Goal: Information Seeking & Learning: Learn about a topic

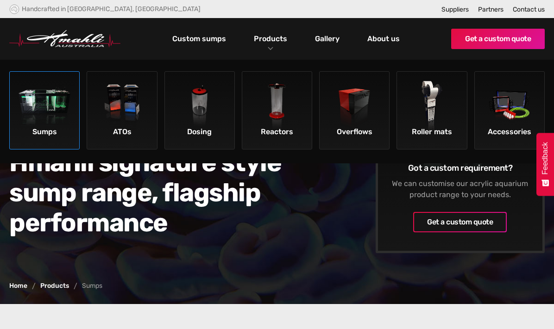
click at [31, 127] on img at bounding box center [45, 107] width 52 height 52
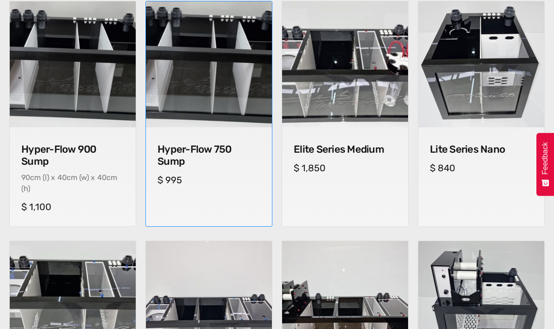
scroll to position [383, 0]
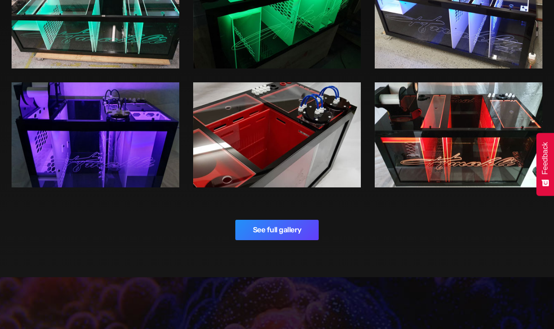
scroll to position [1433, 0]
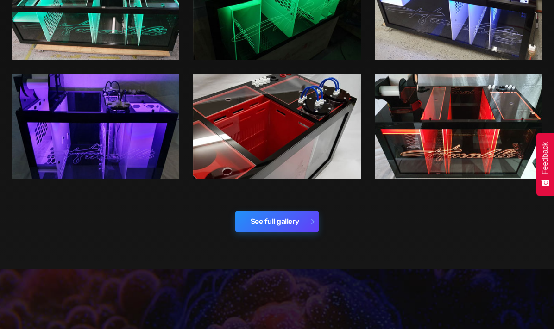
click at [280, 214] on link "See full gallery" at bounding box center [276, 222] width 83 height 20
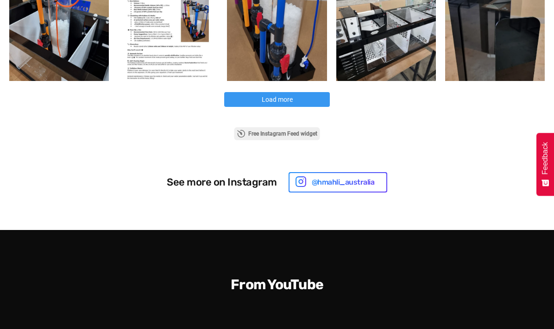
scroll to position [555, 0]
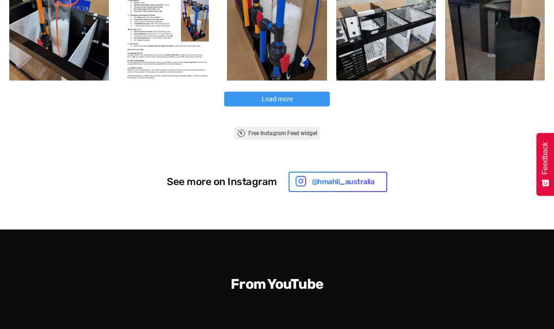
click at [312, 99] on button "Load more" at bounding box center [277, 99] width 106 height 15
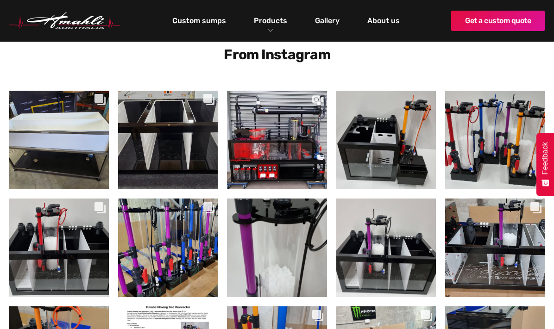
scroll to position [220, 0]
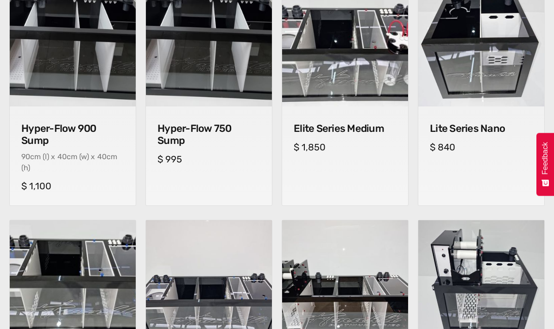
scroll to position [406, 0]
